Goal: Check status: Check status

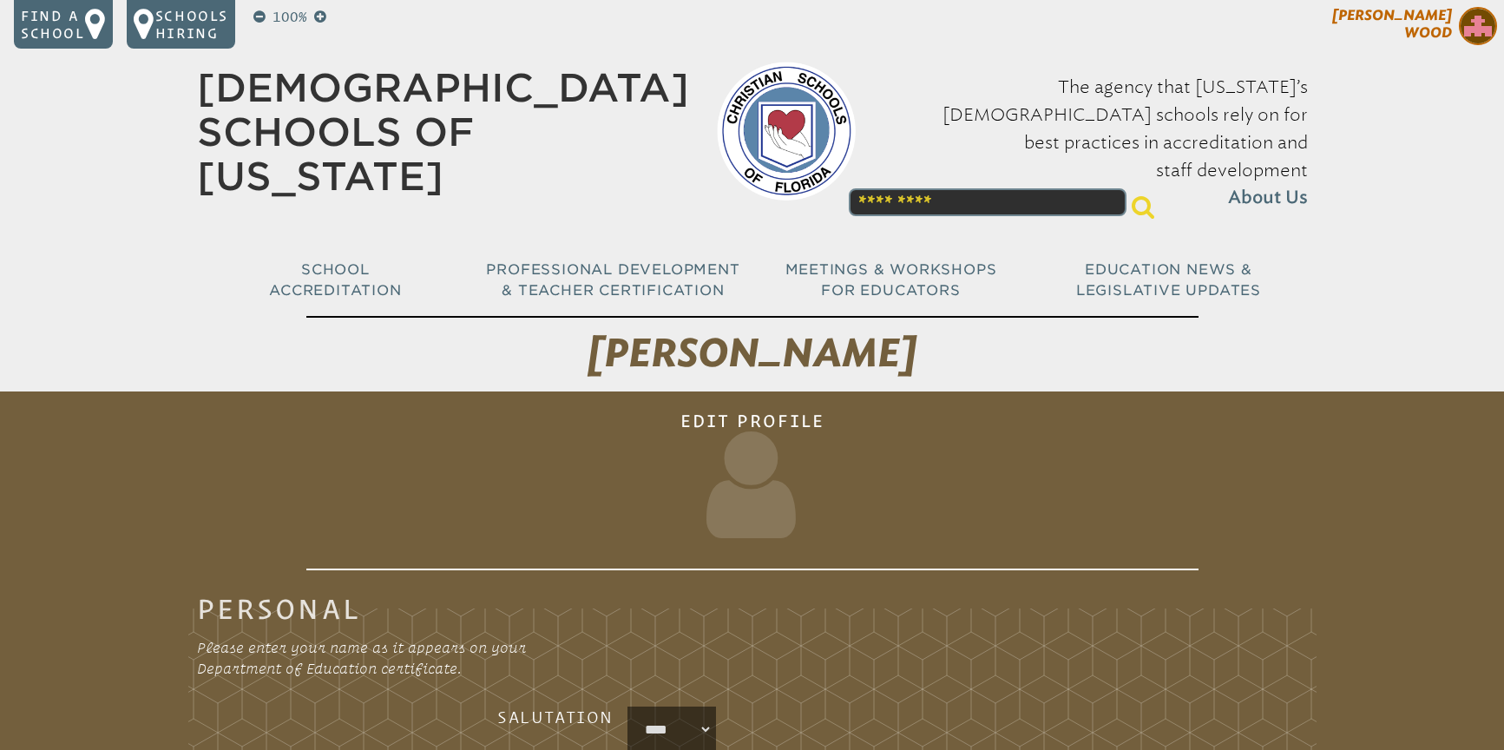
click at [1401, 36] on p "[PERSON_NAME]" at bounding box center [1361, 28] width 285 height 43
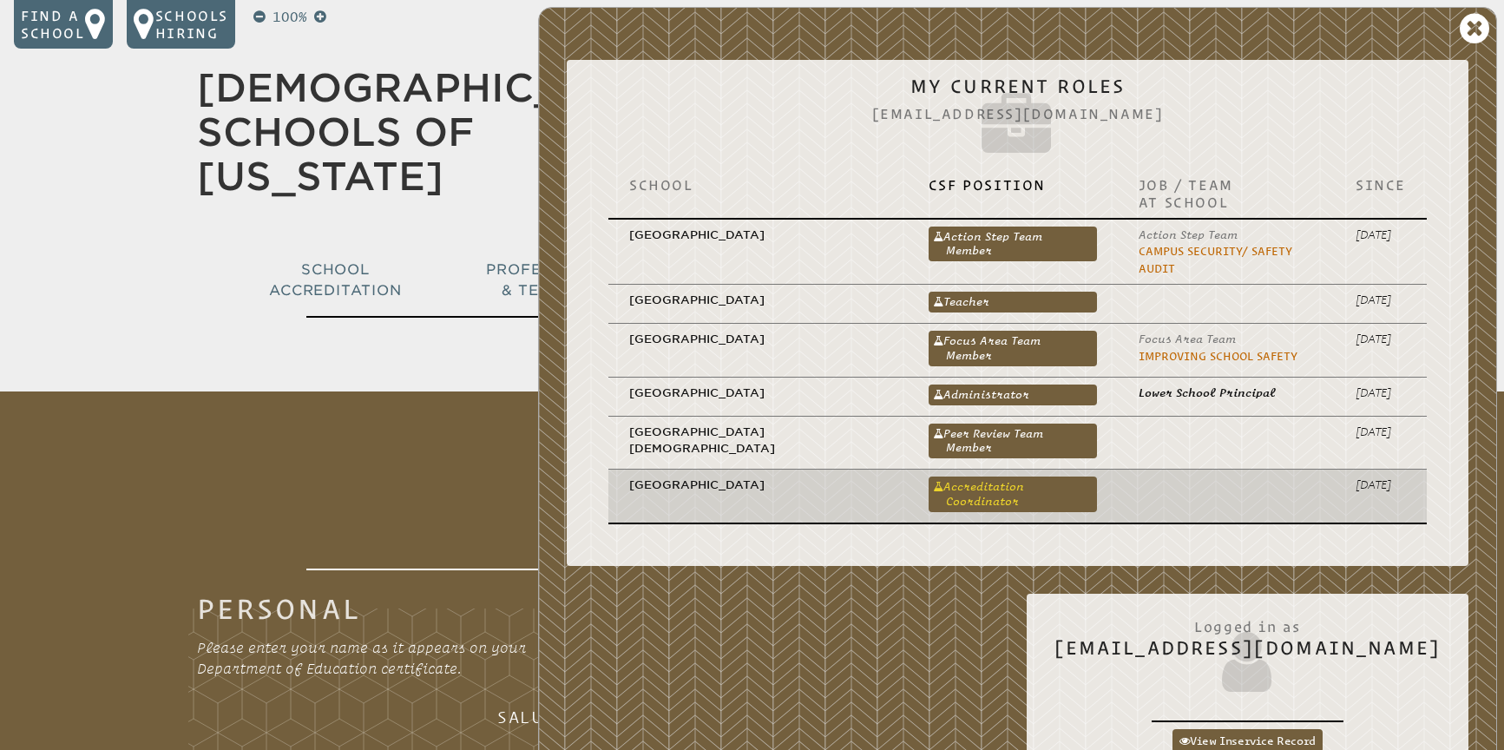
click at [937, 476] on link "Accreditation Coordinator" at bounding box center [1012, 493] width 168 height 35
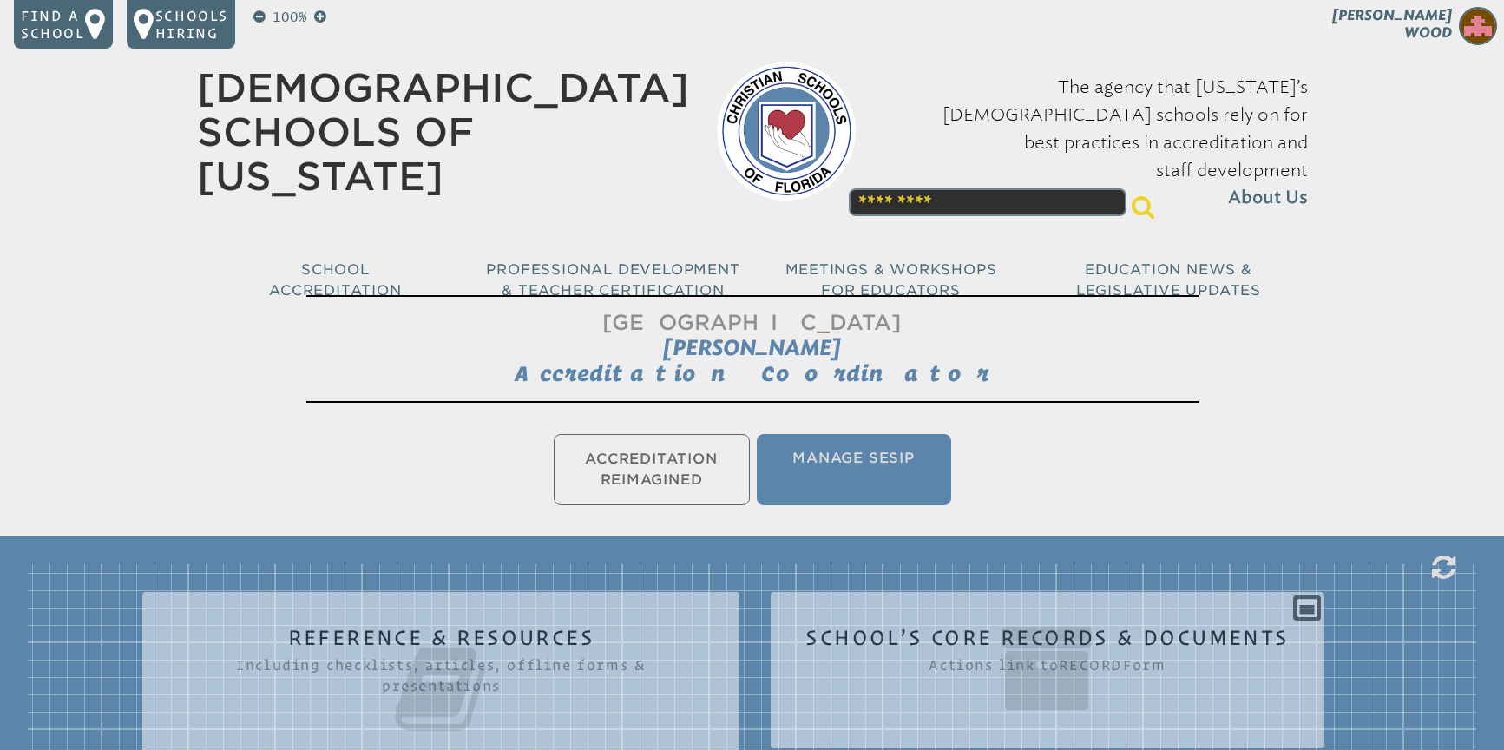
click at [643, 462] on ul "Accreditation Reimagined Manage SESIP" at bounding box center [752, 469] width 1504 height 78
click at [644, 465] on ul "Accreditation Reimagined Manage SESIP" at bounding box center [752, 469] width 1504 height 78
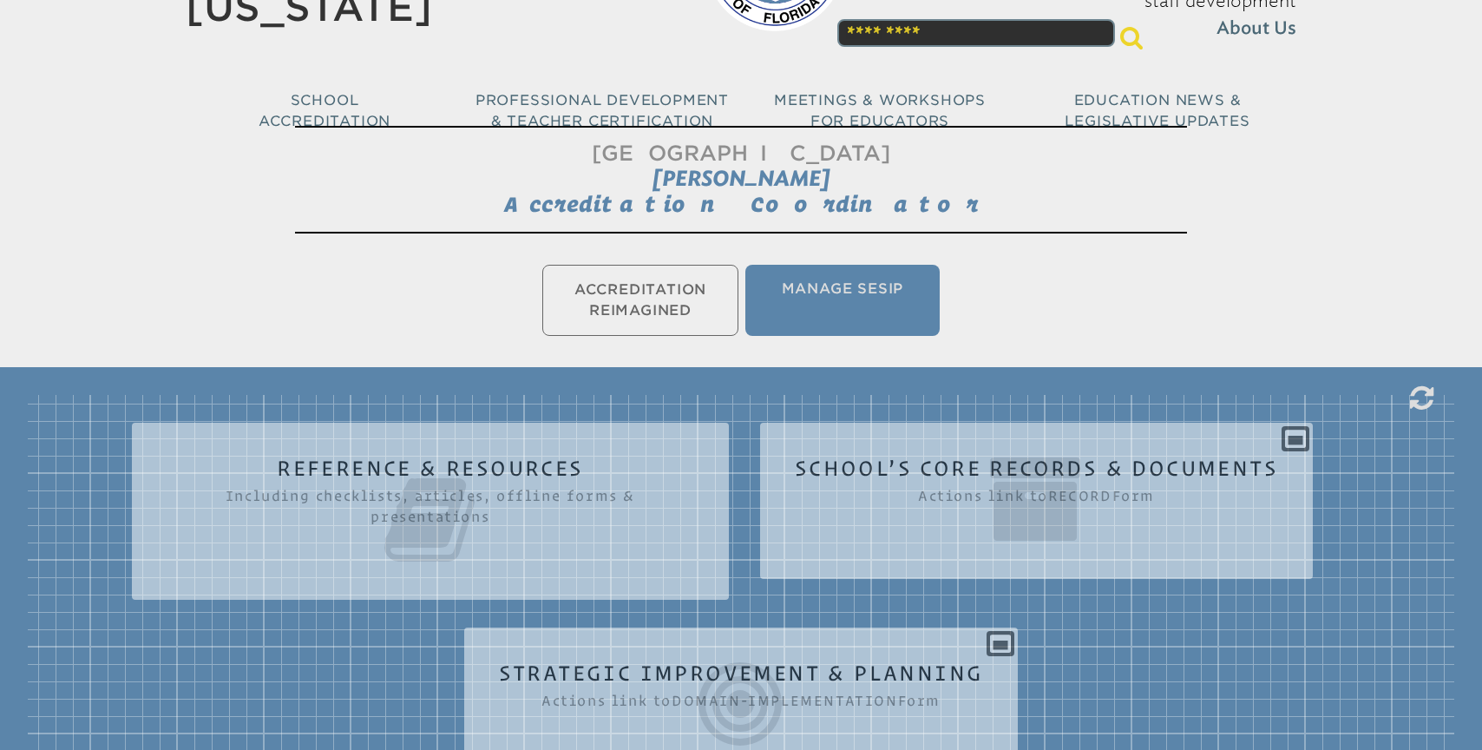
scroll to position [157, 0]
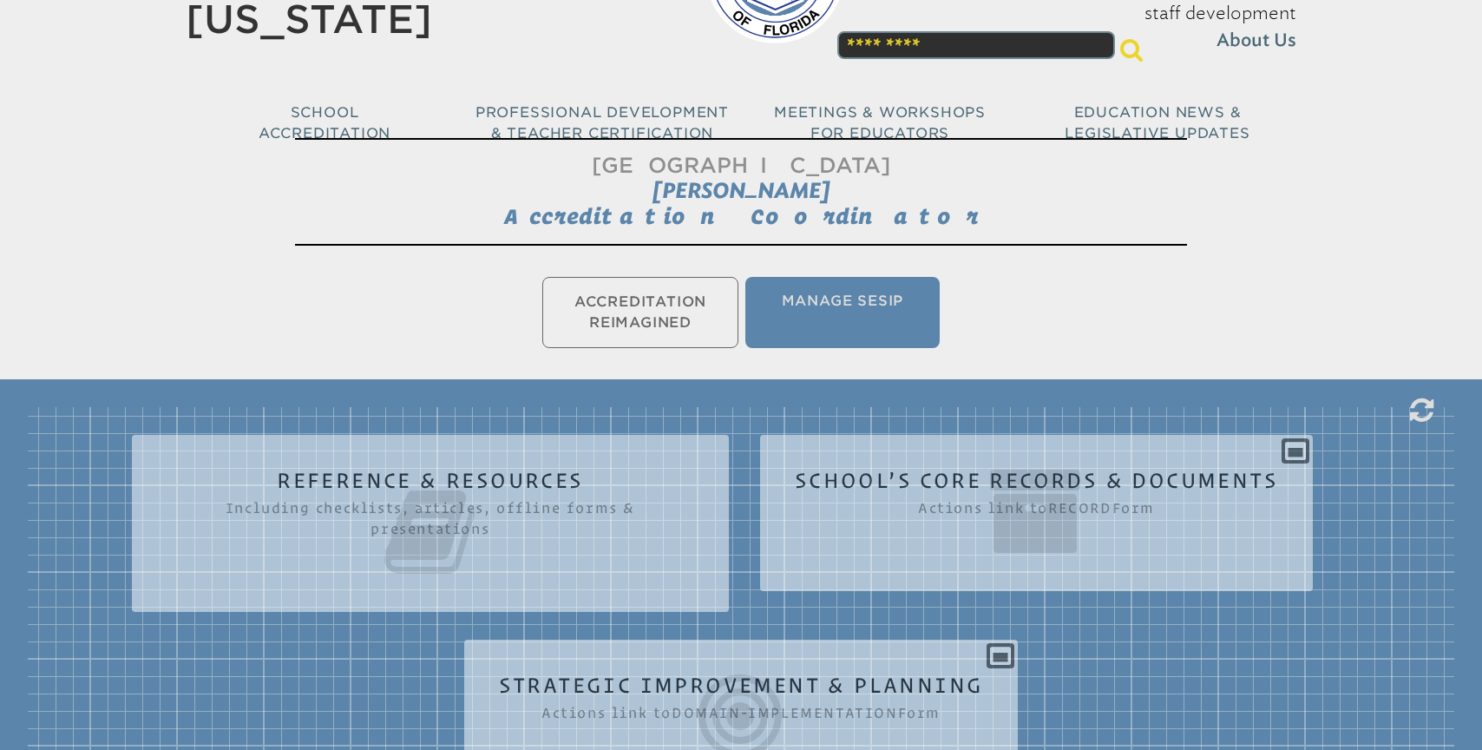
click at [626, 316] on ul "Accreditation Reimagined Manage SESIP" at bounding box center [741, 312] width 1482 height 78
click at [657, 314] on ul "Accreditation Reimagined Manage SESIP" at bounding box center [741, 312] width 1482 height 78
click at [828, 315] on li "Manage SESIP" at bounding box center [842, 312] width 194 height 71
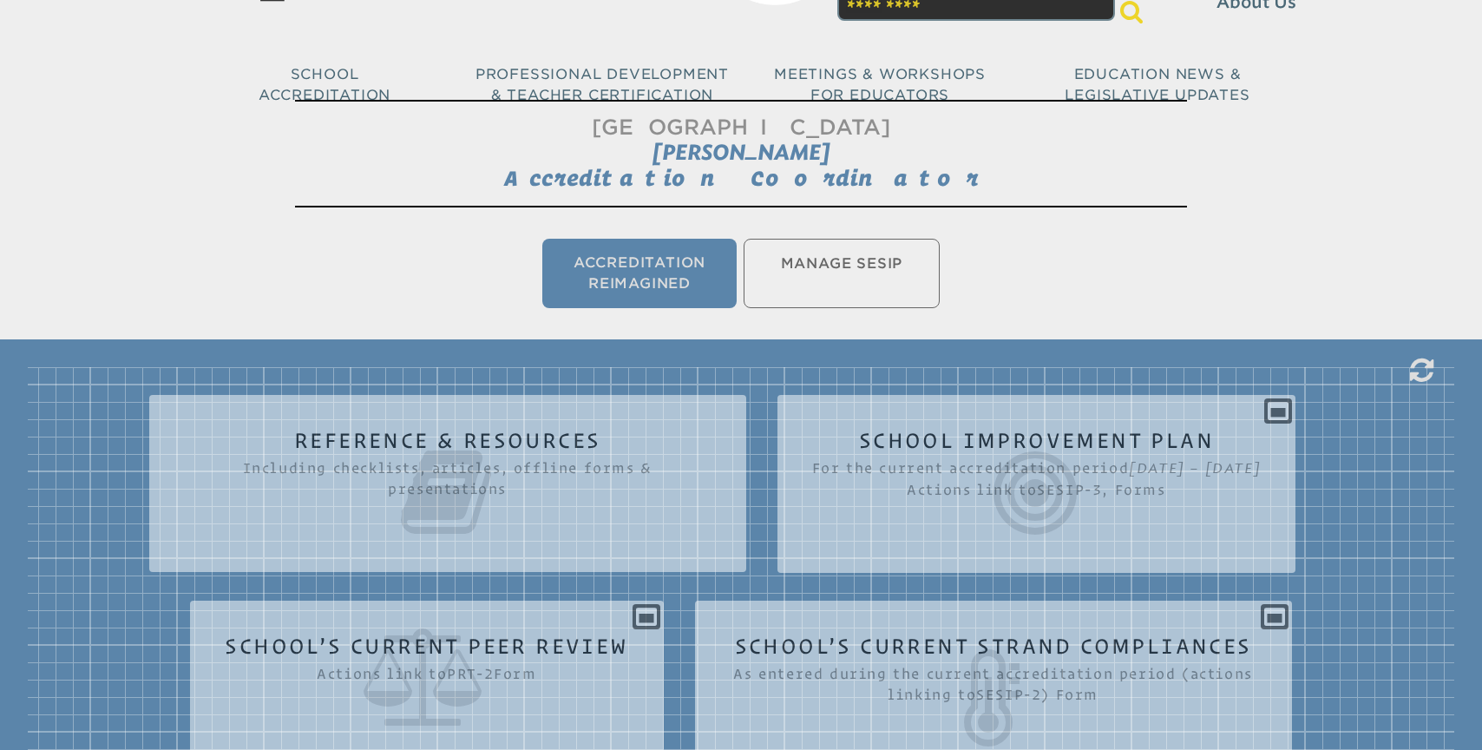
scroll to position [115, 0]
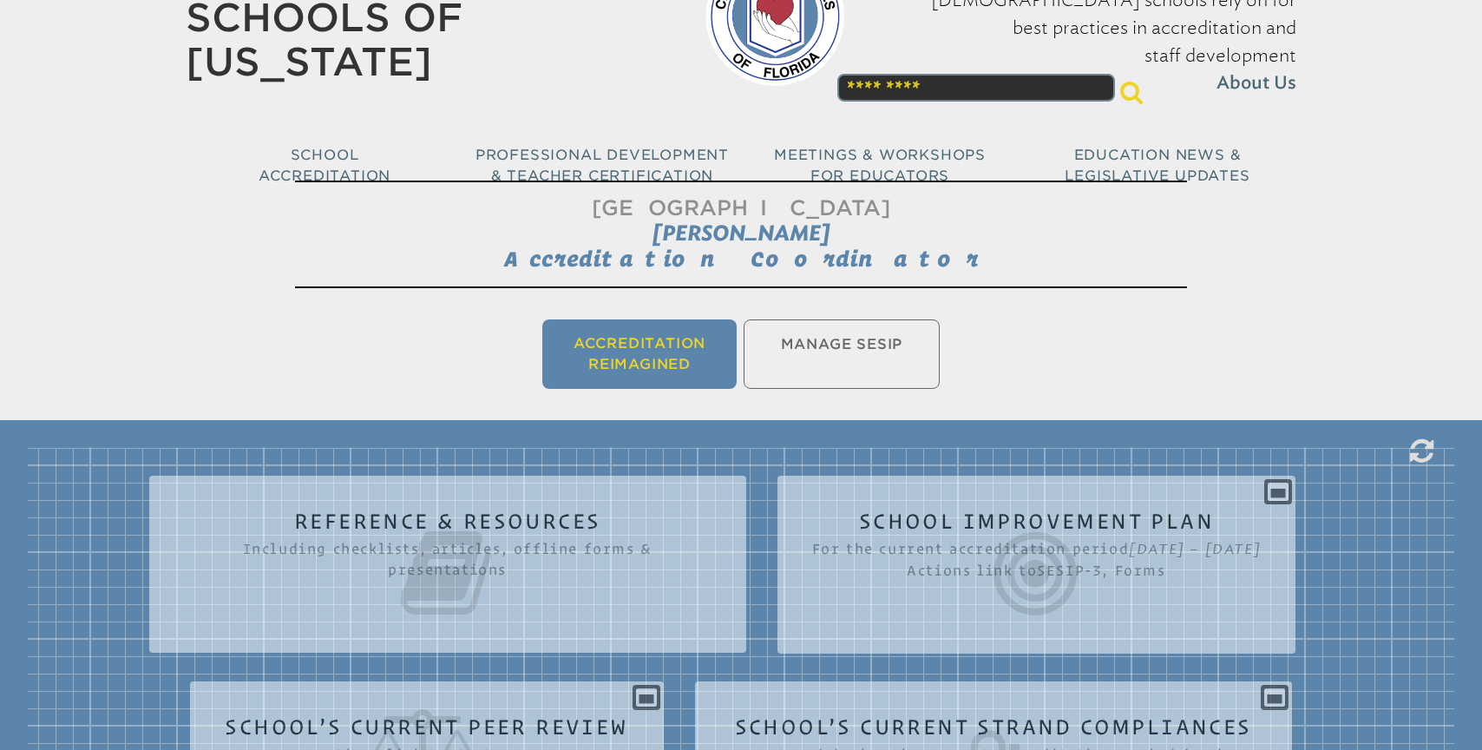
click at [696, 355] on li "Accreditation Reimagined" at bounding box center [639, 353] width 194 height 69
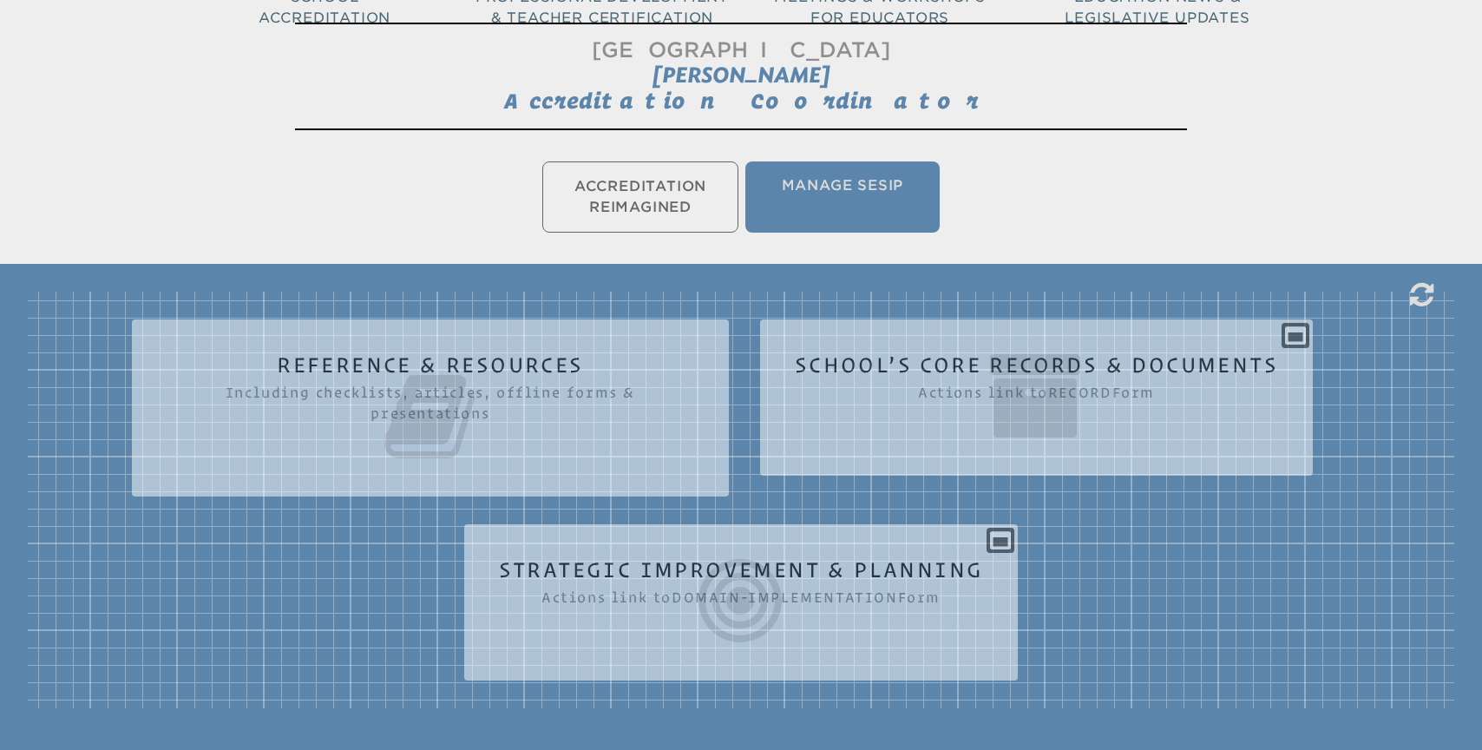
scroll to position [288, 0]
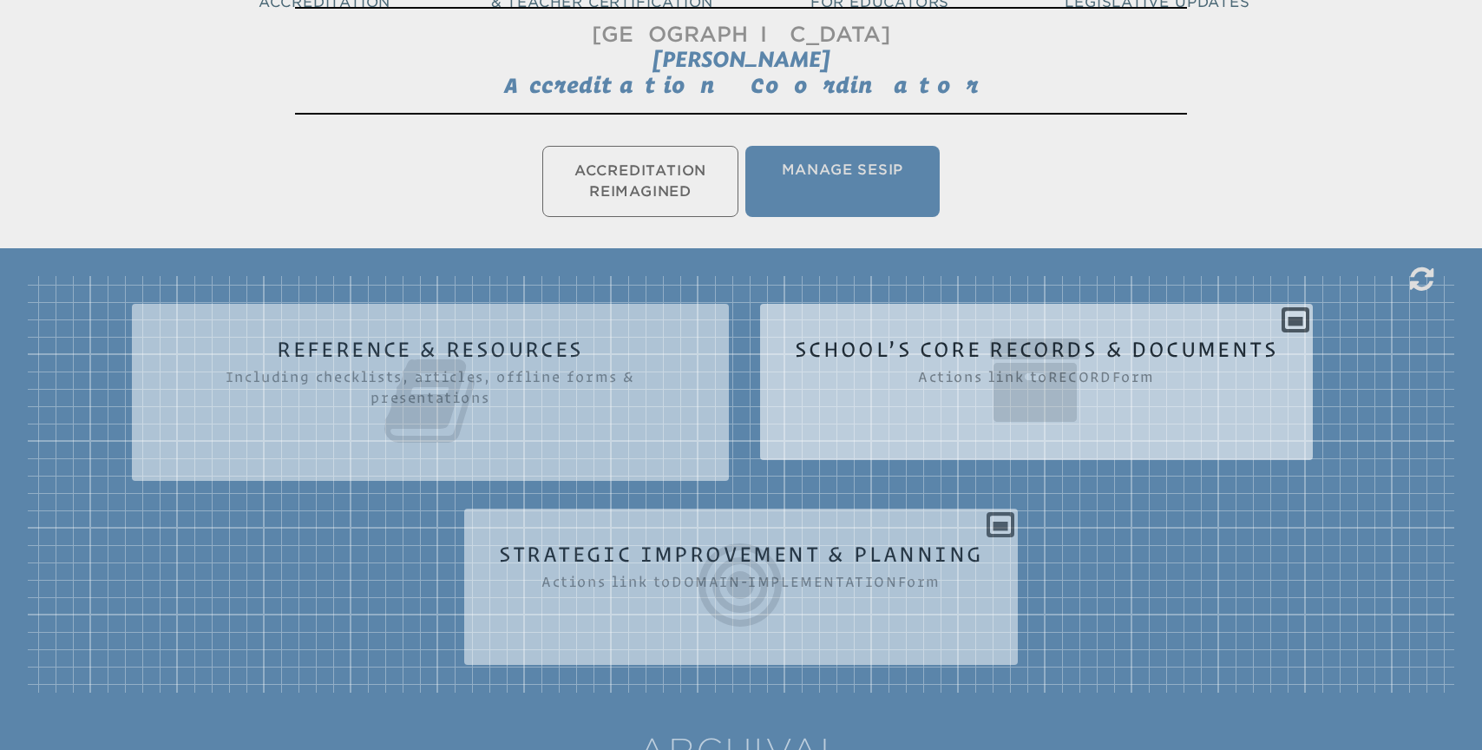
click at [1292, 323] on div "School’s Core Records & Documents Actions link to record Form Core Sectors Sect…" at bounding box center [1036, 375] width 553 height 115
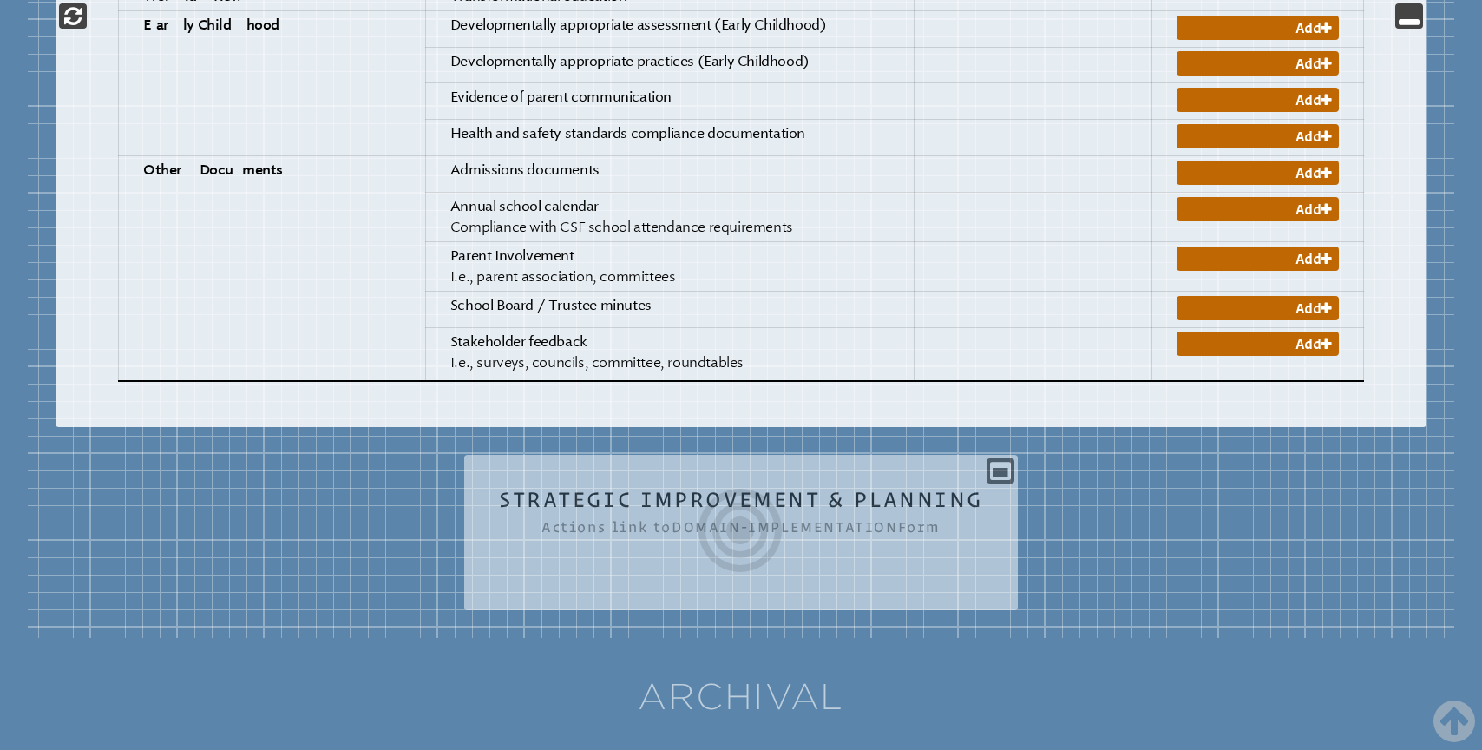
scroll to position [2607, 0]
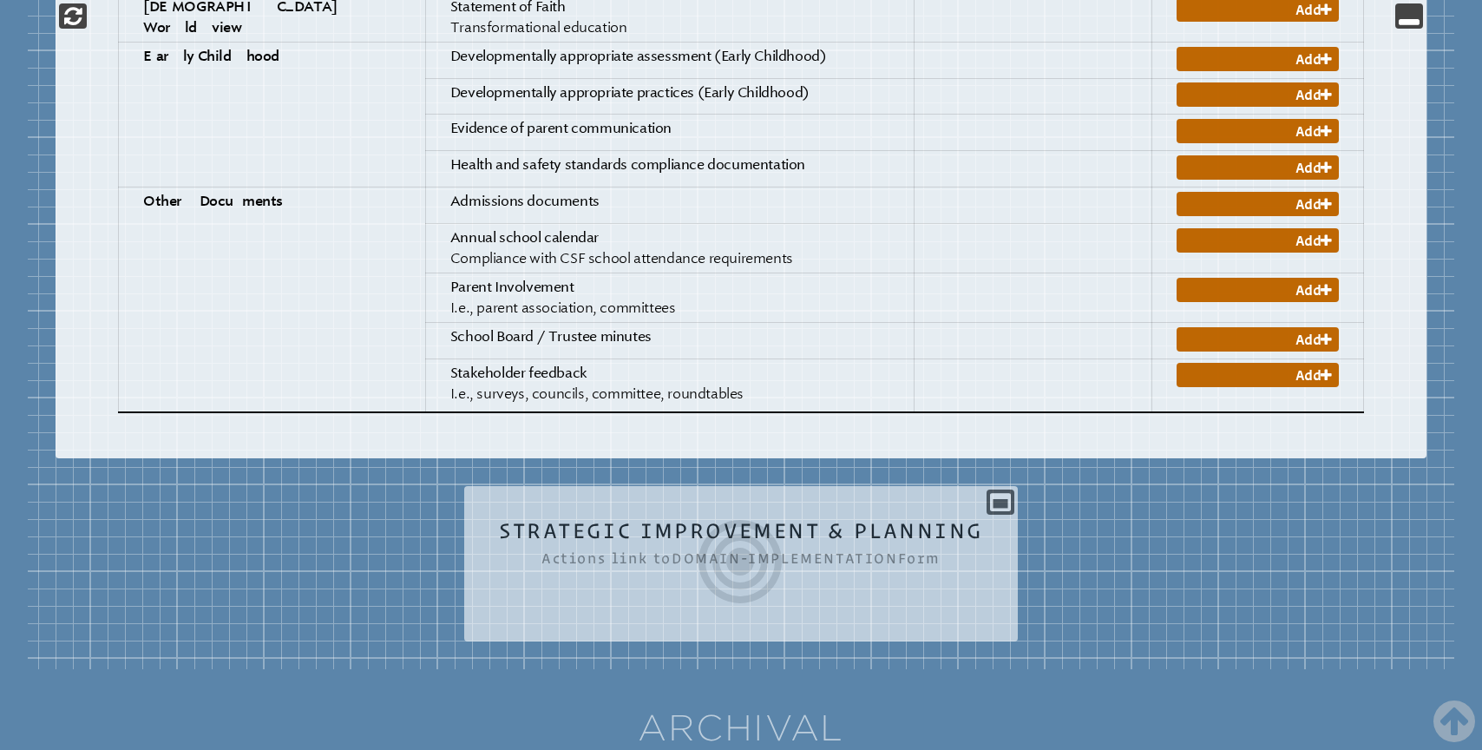
click at [1000, 500] on div "Strategic Improvement & Planning Actions link to domain-implementation Form Ple…" at bounding box center [741, 557] width 554 height 115
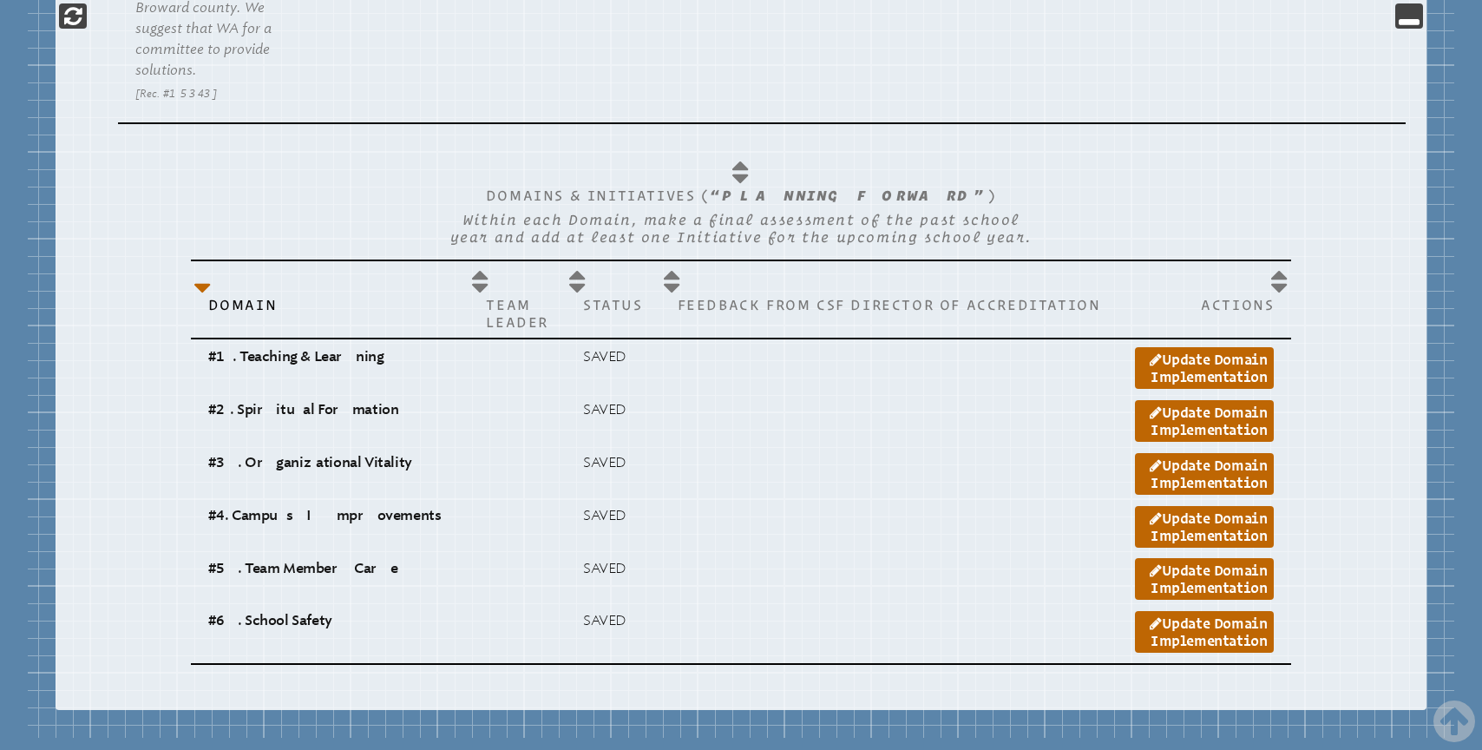
scroll to position [6281, 0]
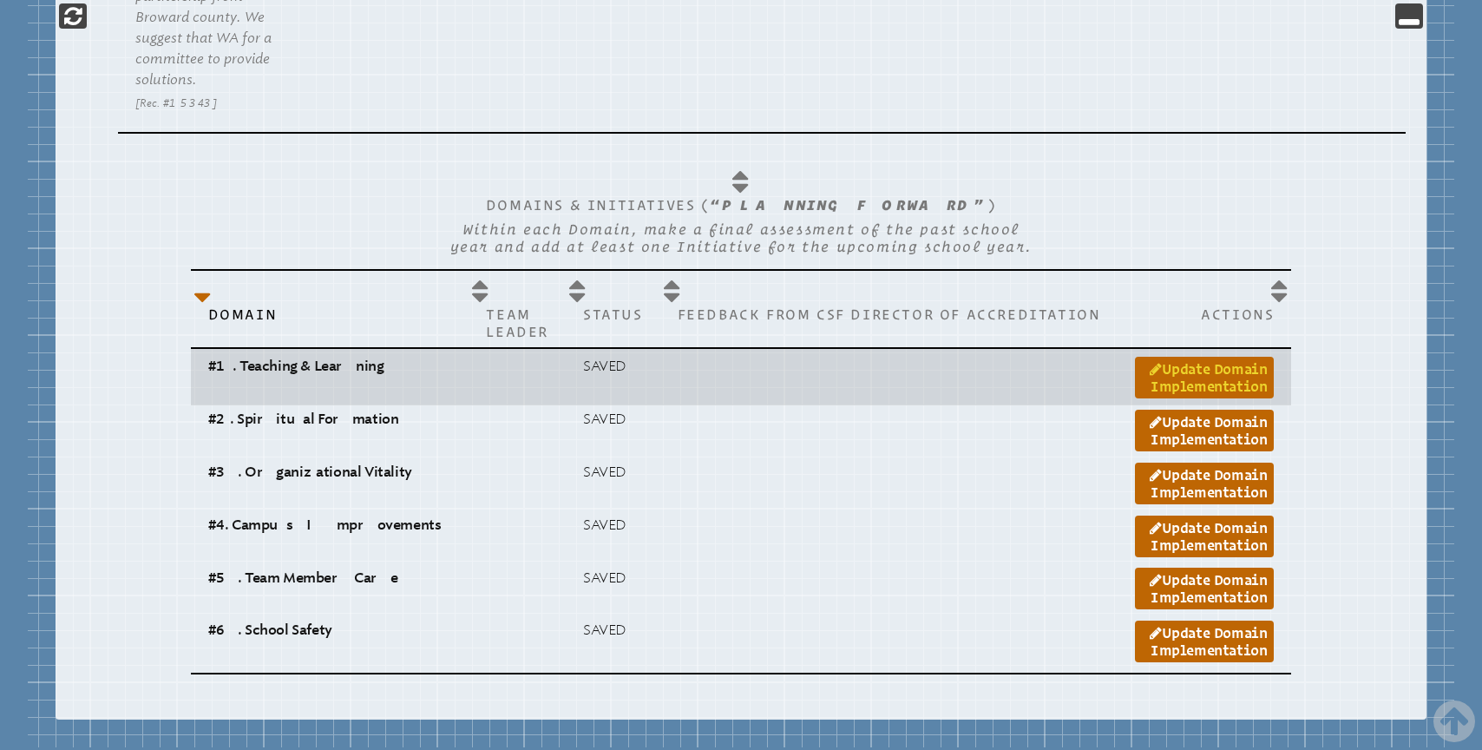
click at [1181, 357] on link "Update Domain Implementation" at bounding box center [1204, 378] width 139 height 42
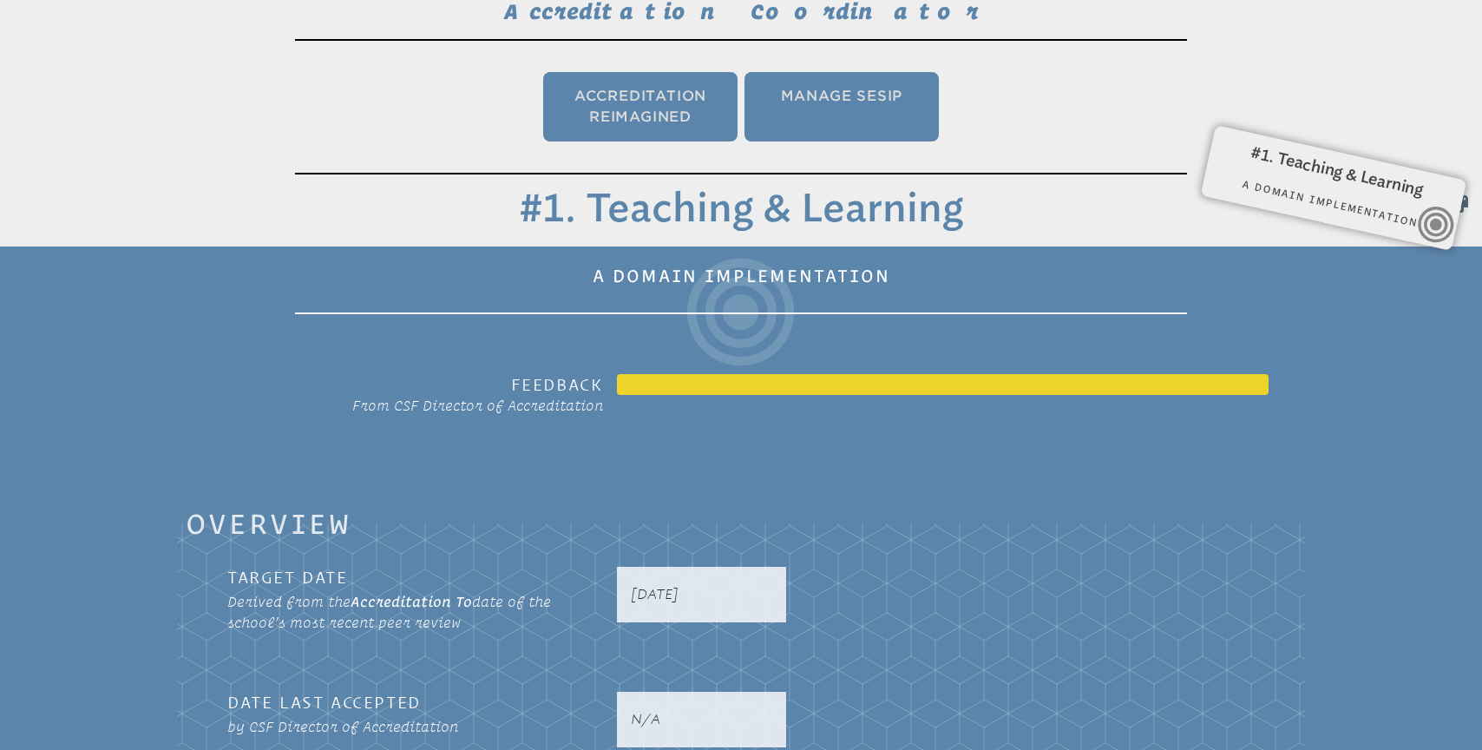
scroll to position [365, 0]
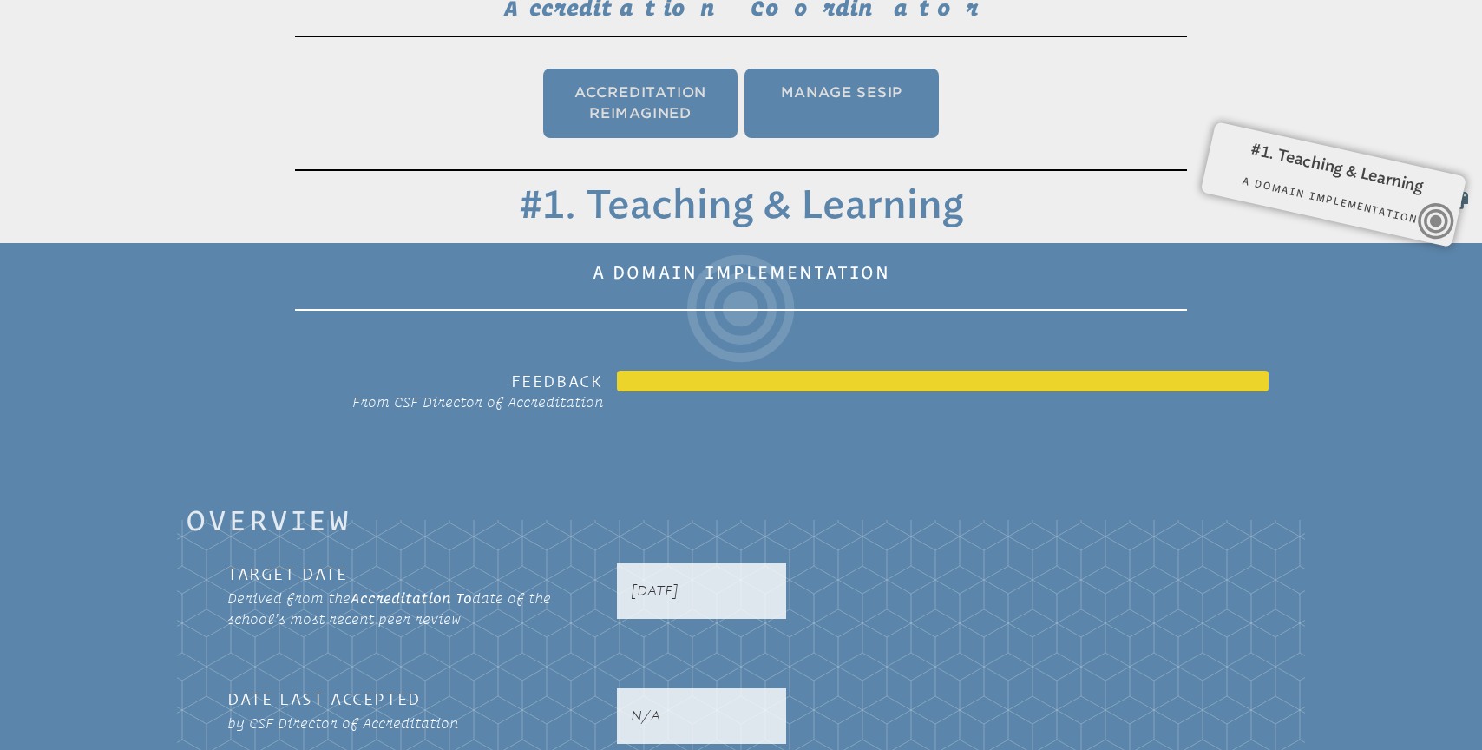
scroll to position [115, 0]
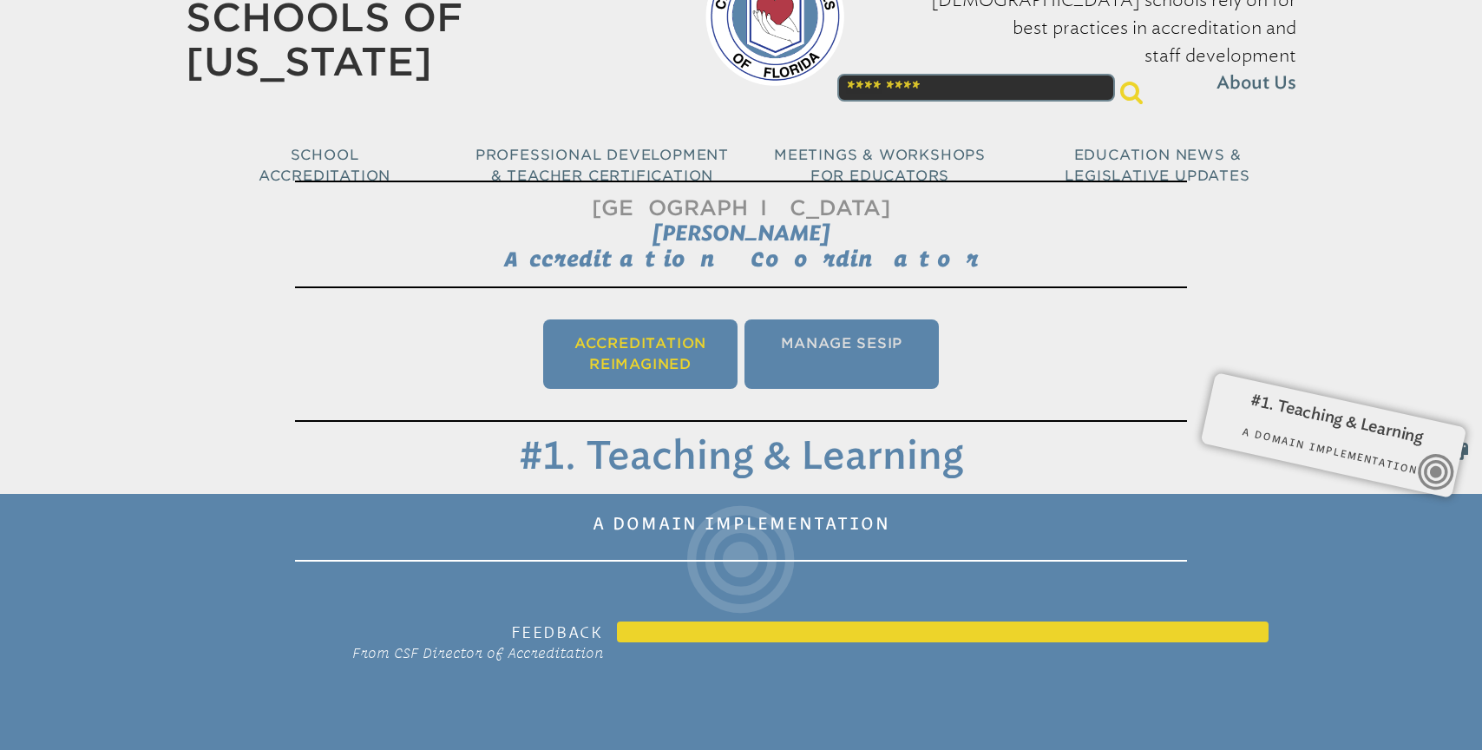
click at [654, 360] on li "Accreditation Reimagined" at bounding box center [640, 353] width 194 height 69
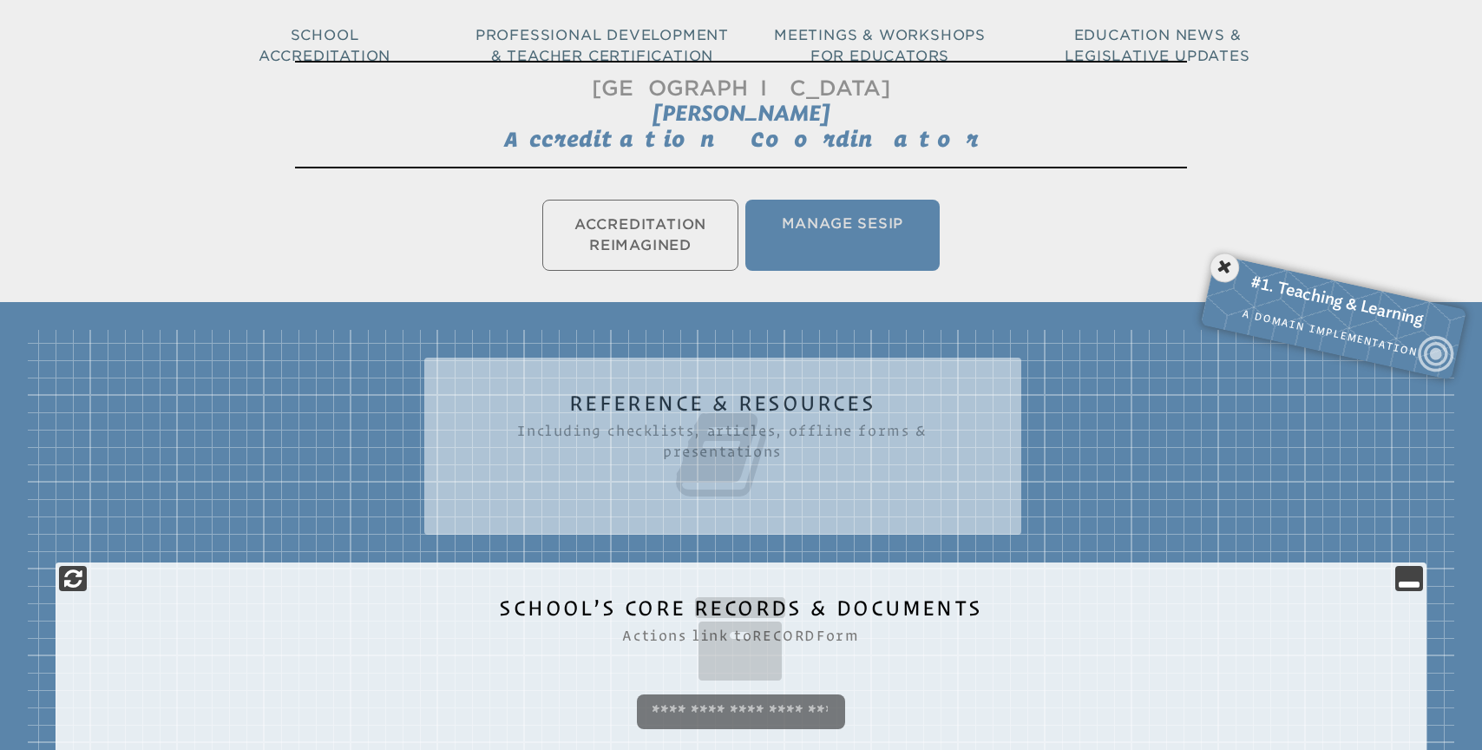
scroll to position [288, 0]
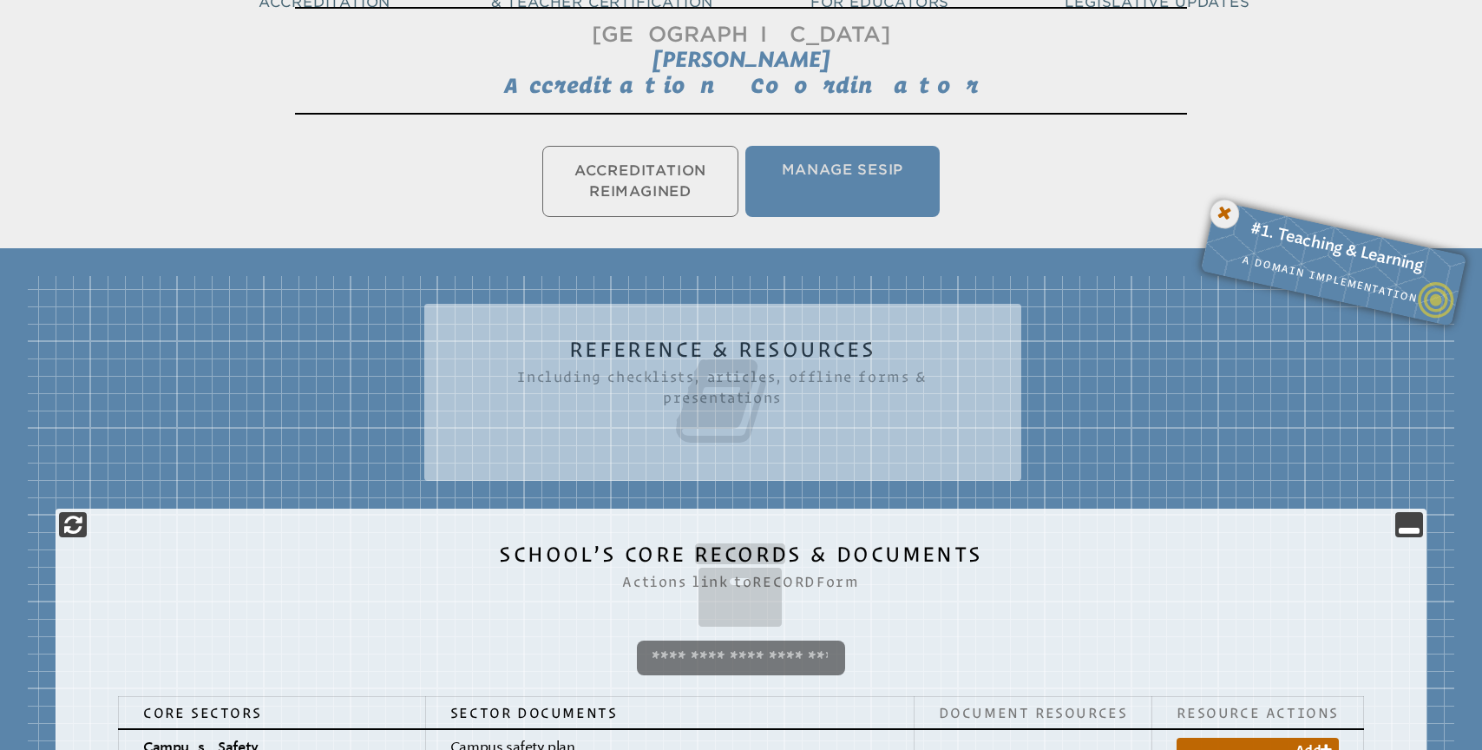
click at [1222, 217] on icon at bounding box center [1225, 214] width 36 height 36
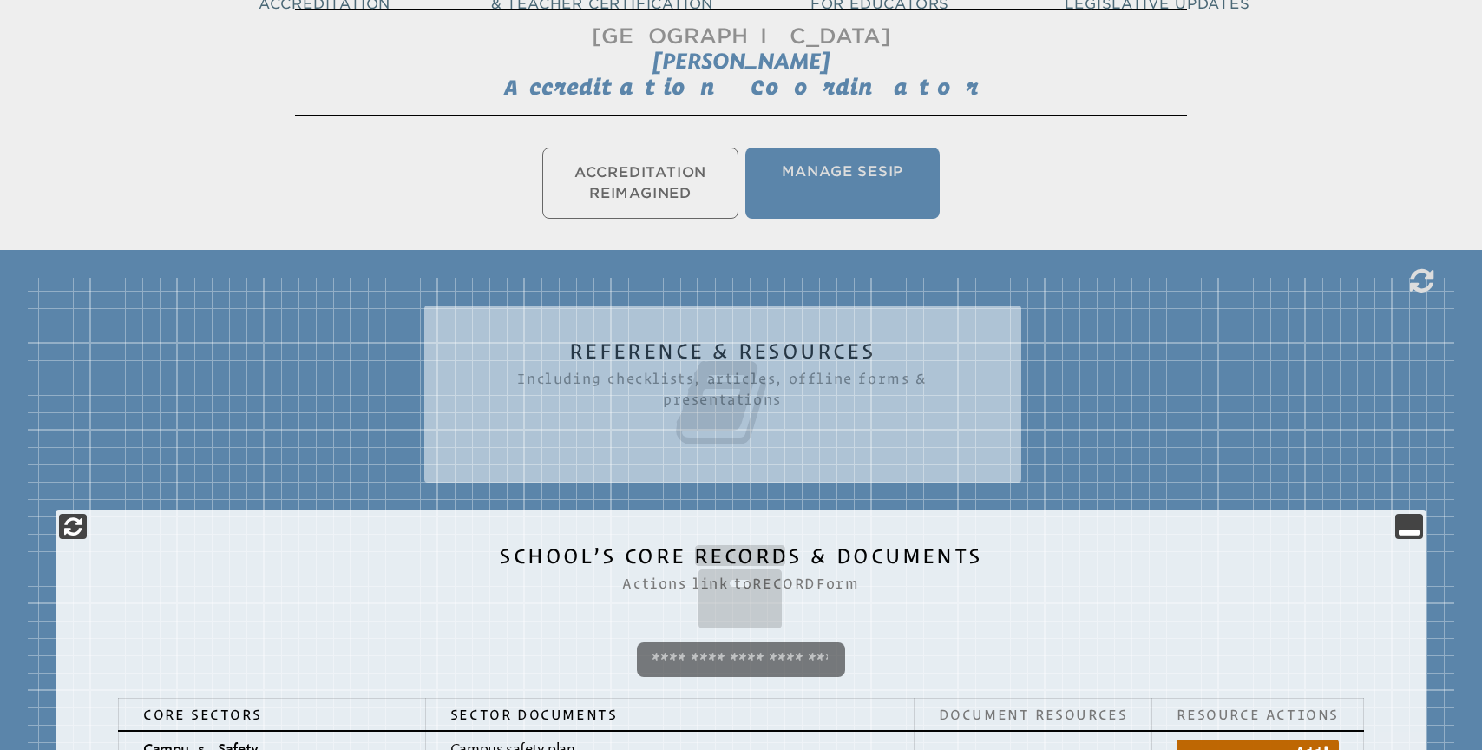
scroll to position [0, 0]
